Goal: Task Accomplishment & Management: Complete application form

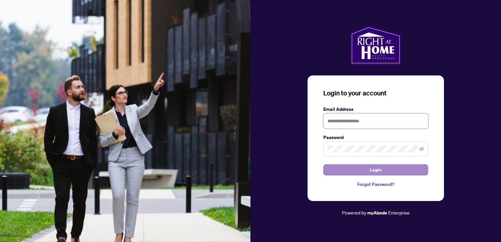
type input "**********"
click at [373, 169] on span "Login" at bounding box center [376, 170] width 12 height 10
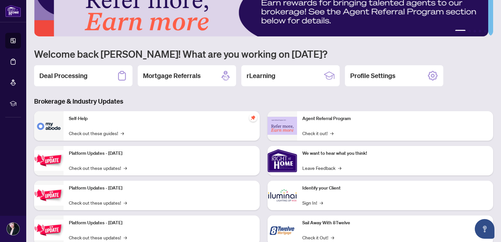
scroll to position [41, 0]
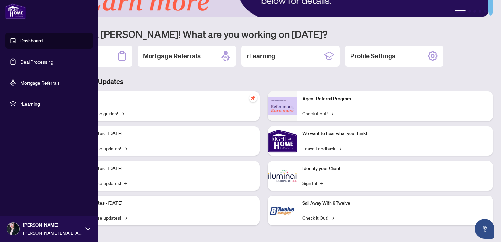
click at [27, 62] on link "Deal Processing" at bounding box center [36, 62] width 33 height 6
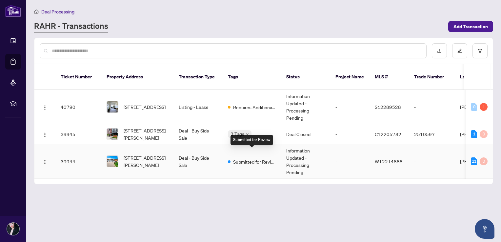
click at [250, 158] on span "Submitted for Review" at bounding box center [254, 161] width 43 height 7
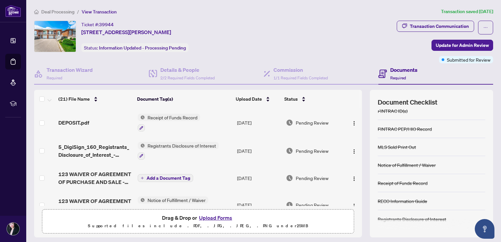
scroll to position [361, 0]
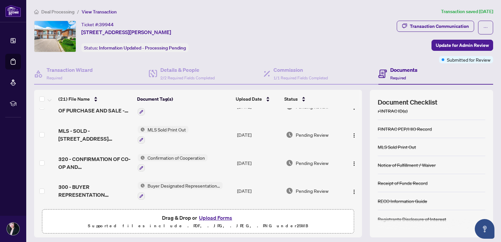
click at [211, 216] on button "Upload Forms" at bounding box center [215, 218] width 37 height 9
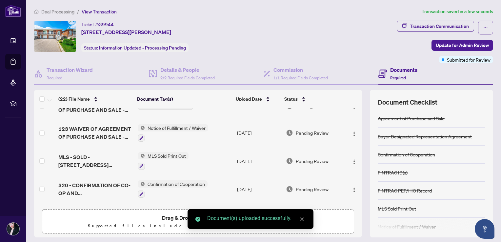
click at [302, 219] on icon "close" at bounding box center [303, 220] width 4 height 4
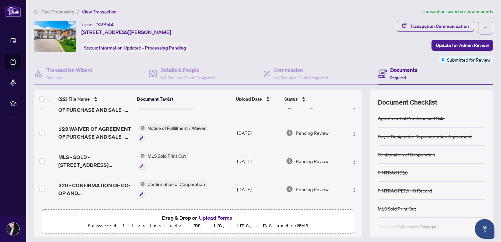
click at [214, 216] on button "Upload Forms" at bounding box center [215, 218] width 37 height 9
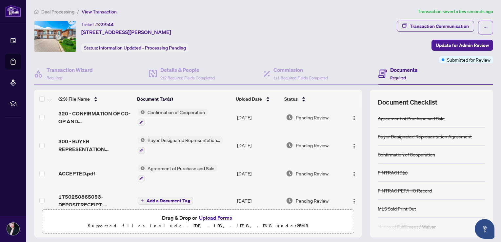
scroll to position [459, 0]
click at [448, 47] on span "Update for Admin Review" at bounding box center [462, 45] width 53 height 10
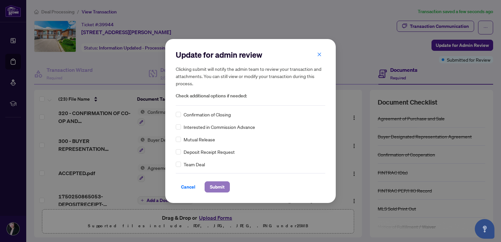
click at [218, 188] on span "Submit" at bounding box center [217, 187] width 15 height 10
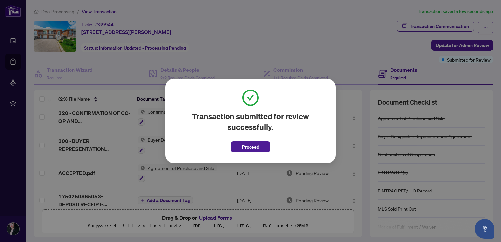
drag, startPoint x: 247, startPoint y: 147, endPoint x: 256, endPoint y: 146, distance: 9.6
click at [247, 147] on span "Proceed" at bounding box center [250, 147] width 17 height 10
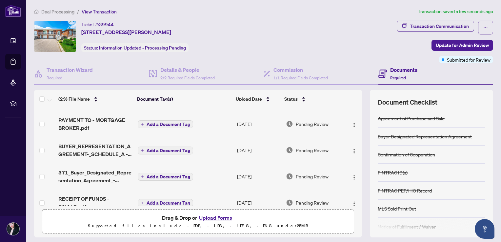
scroll to position [0, 0]
